Goal: Find specific page/section: Find specific page/section

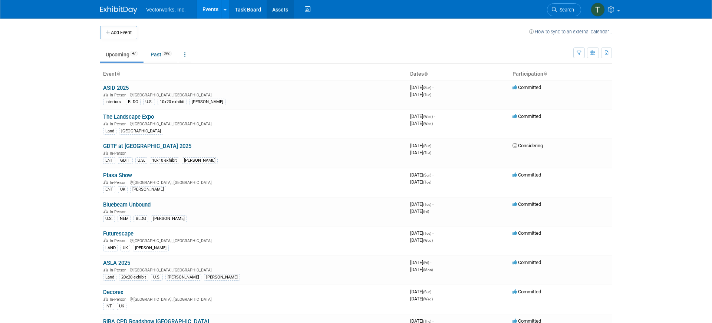
click at [282, 13] on link "Assets" at bounding box center [280, 9] width 27 height 19
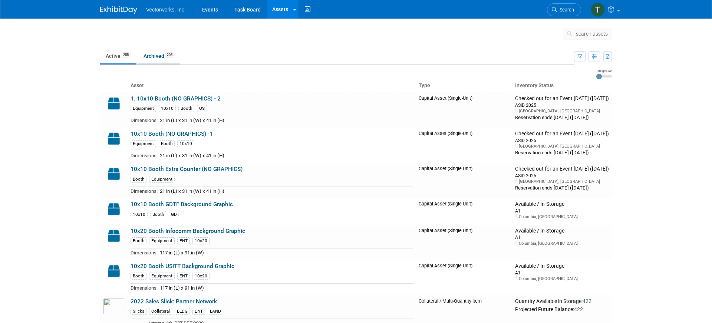
click at [155, 53] on link "Archived 205" at bounding box center [159, 56] width 42 height 14
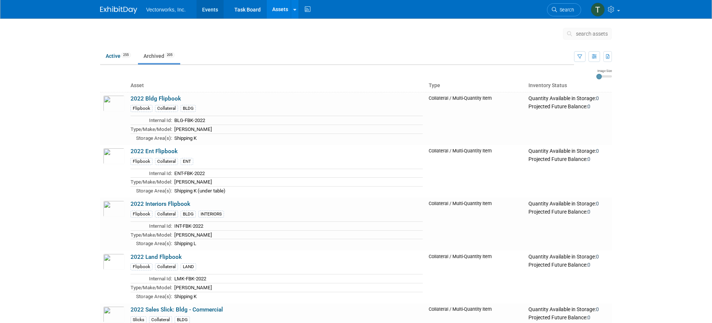
click at [210, 8] on link "Events" at bounding box center [210, 9] width 27 height 19
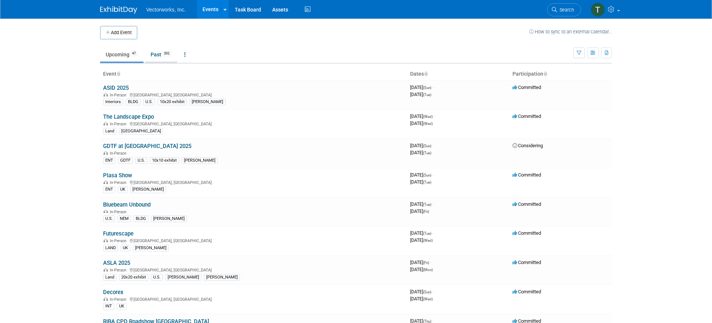
click at [161, 59] on link "Past 392" at bounding box center [161, 54] width 32 height 14
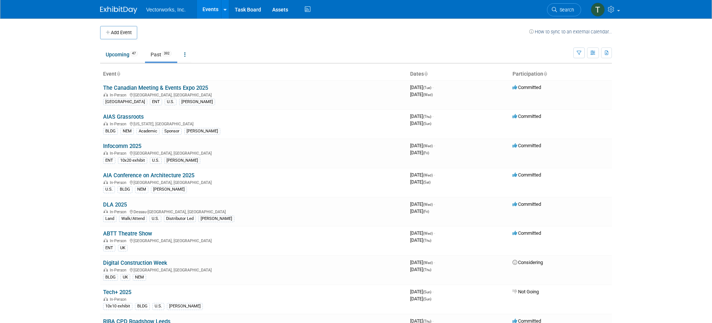
click at [322, 50] on ul "Upcoming 47 Past 392 All Events 439 Past and Upcoming Grouped Annually Events g…" at bounding box center [336, 55] width 473 height 17
